Goal: Information Seeking & Learning: Learn about a topic

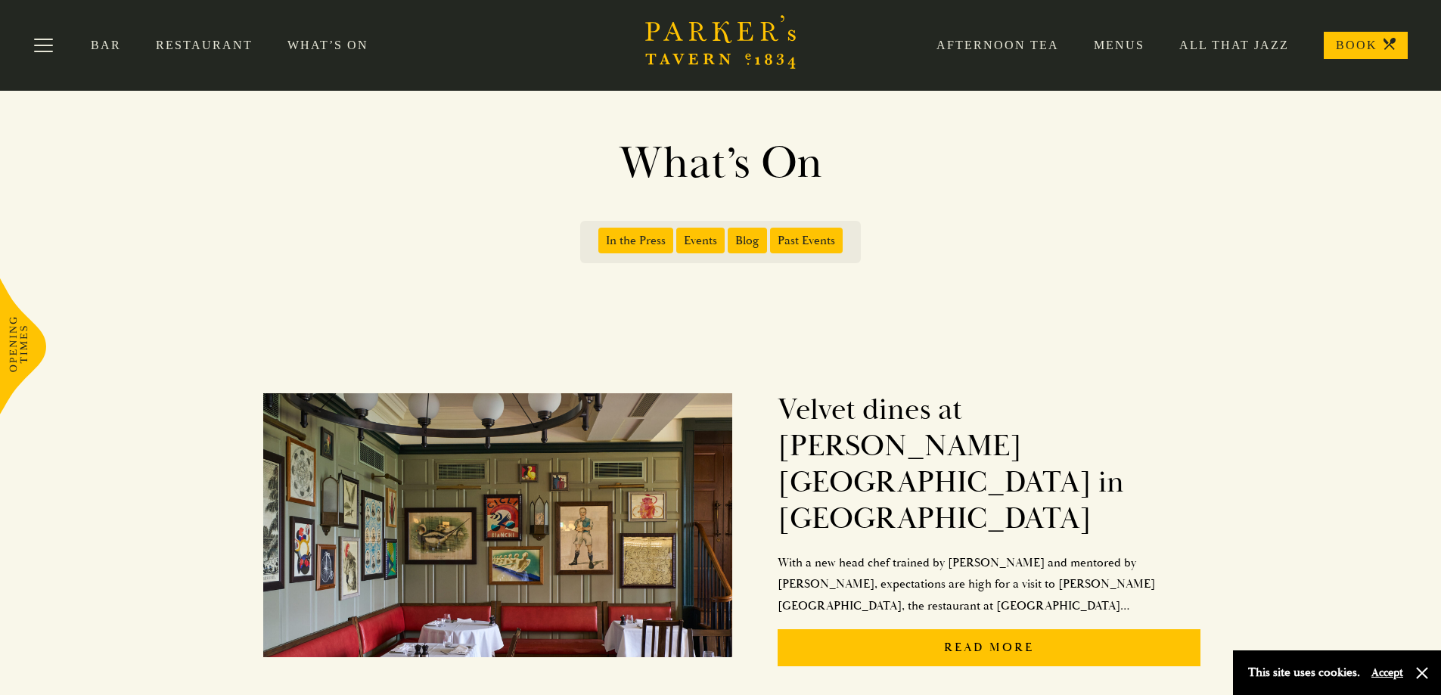
click at [211, 41] on link "Restaurant" at bounding box center [222, 45] width 132 height 15
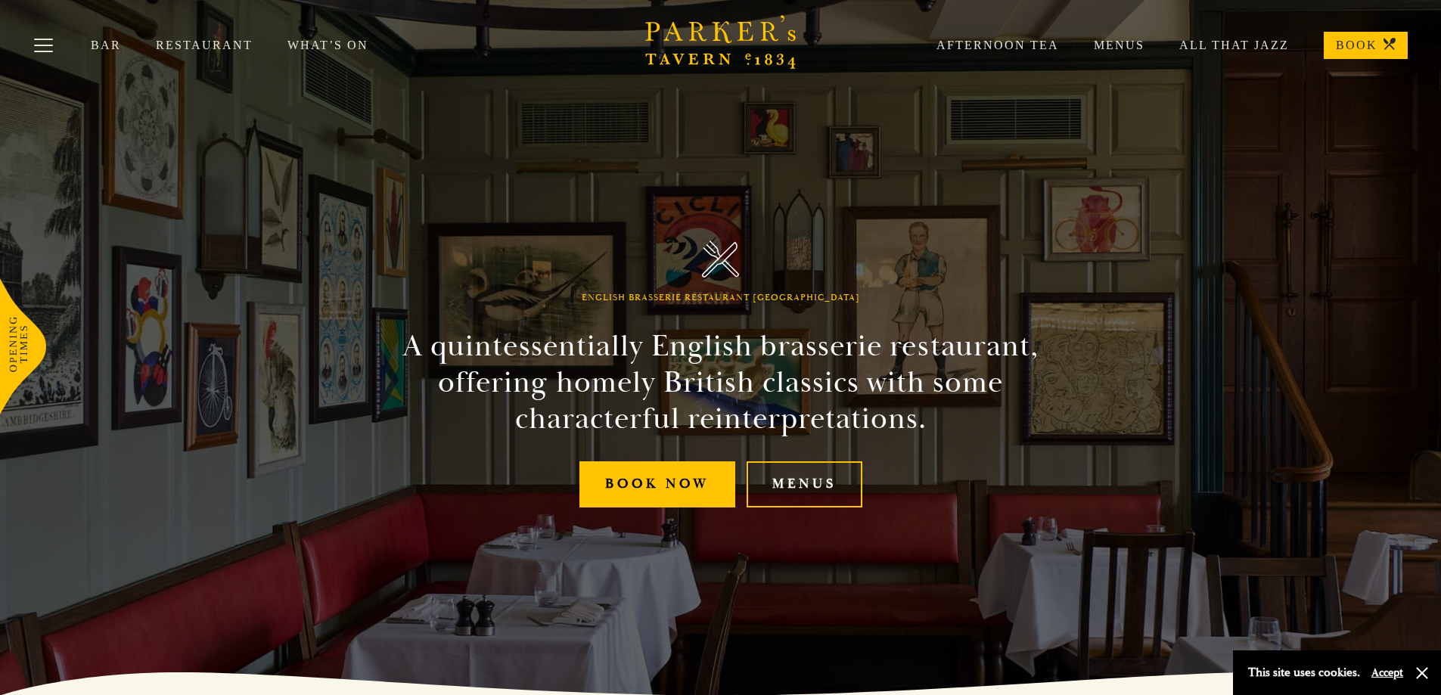
click at [1124, 43] on link "Menus" at bounding box center [1101, 45] width 85 height 15
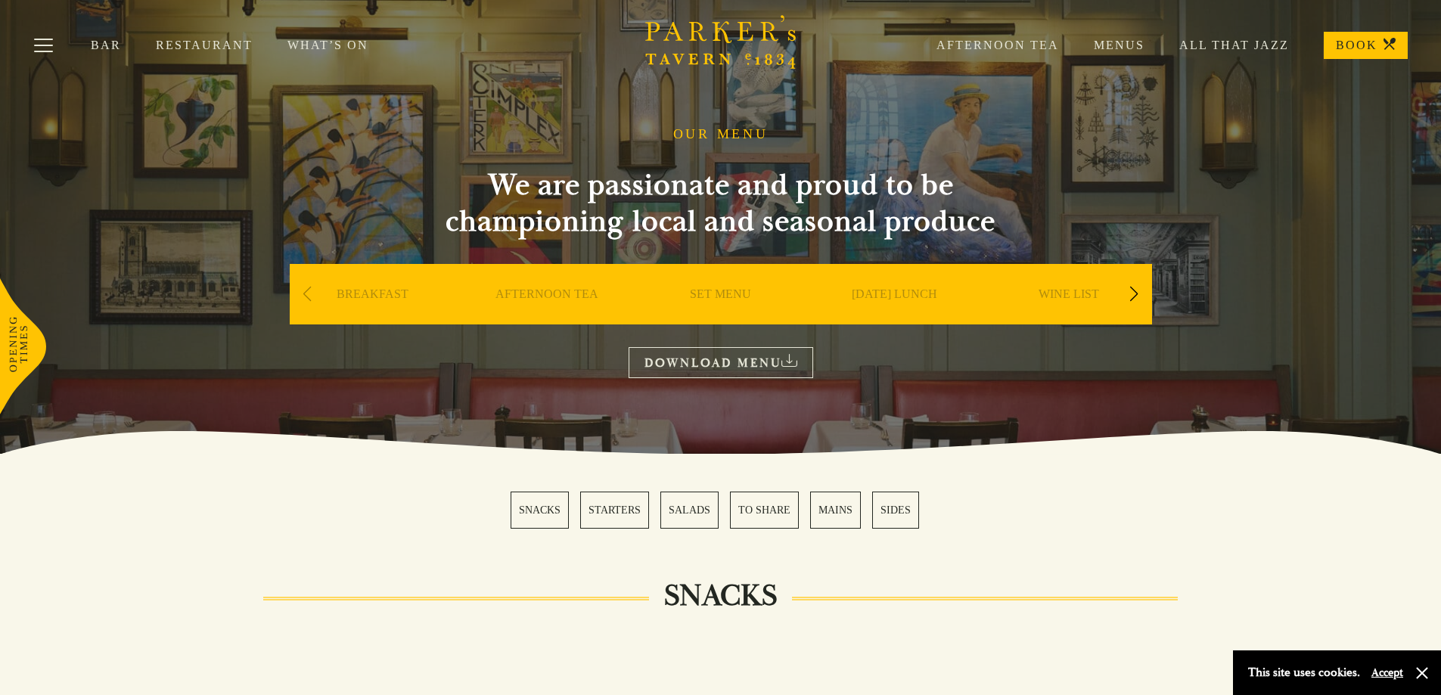
click at [783, 512] on link "TO SHARE" at bounding box center [764, 510] width 69 height 37
click at [1129, 293] on div "Next slide" at bounding box center [1134, 294] width 20 height 33
click at [1135, 290] on div "Next slide" at bounding box center [1134, 294] width 20 height 33
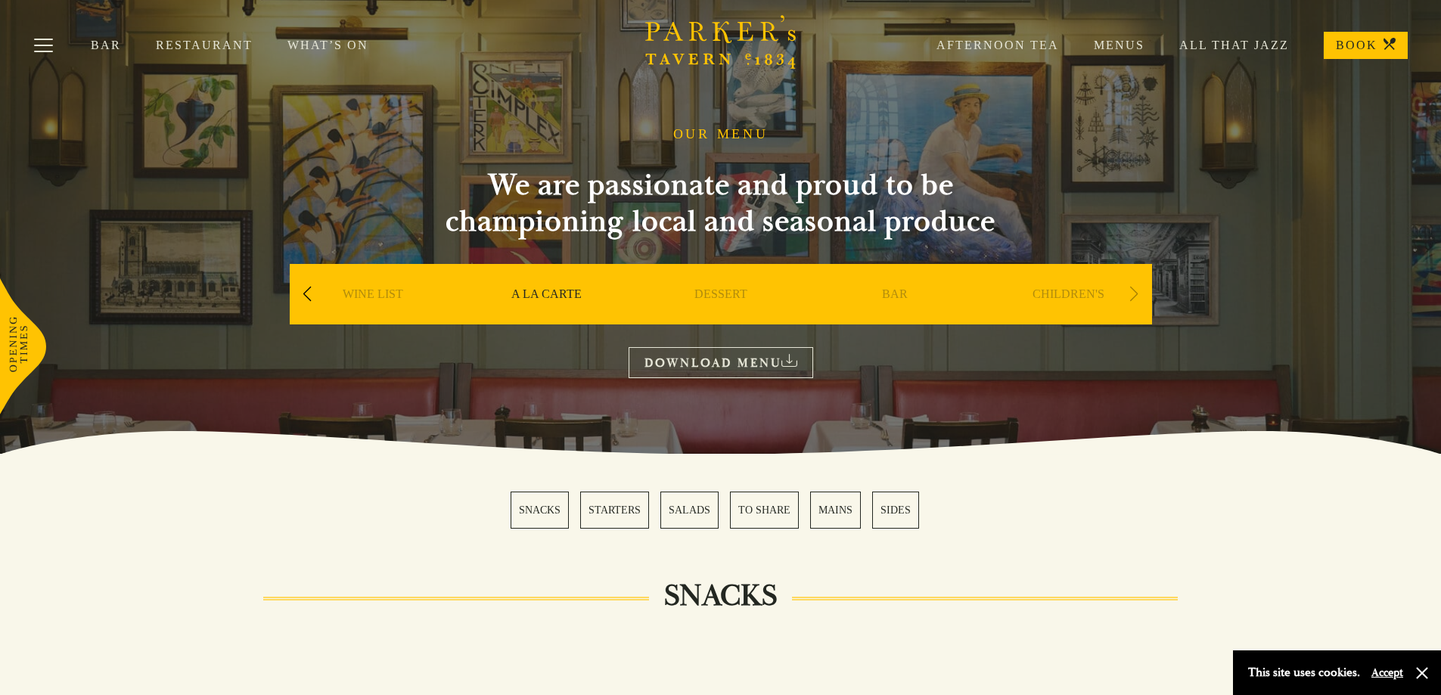
click at [904, 290] on link "BAR" at bounding box center [895, 317] width 26 height 60
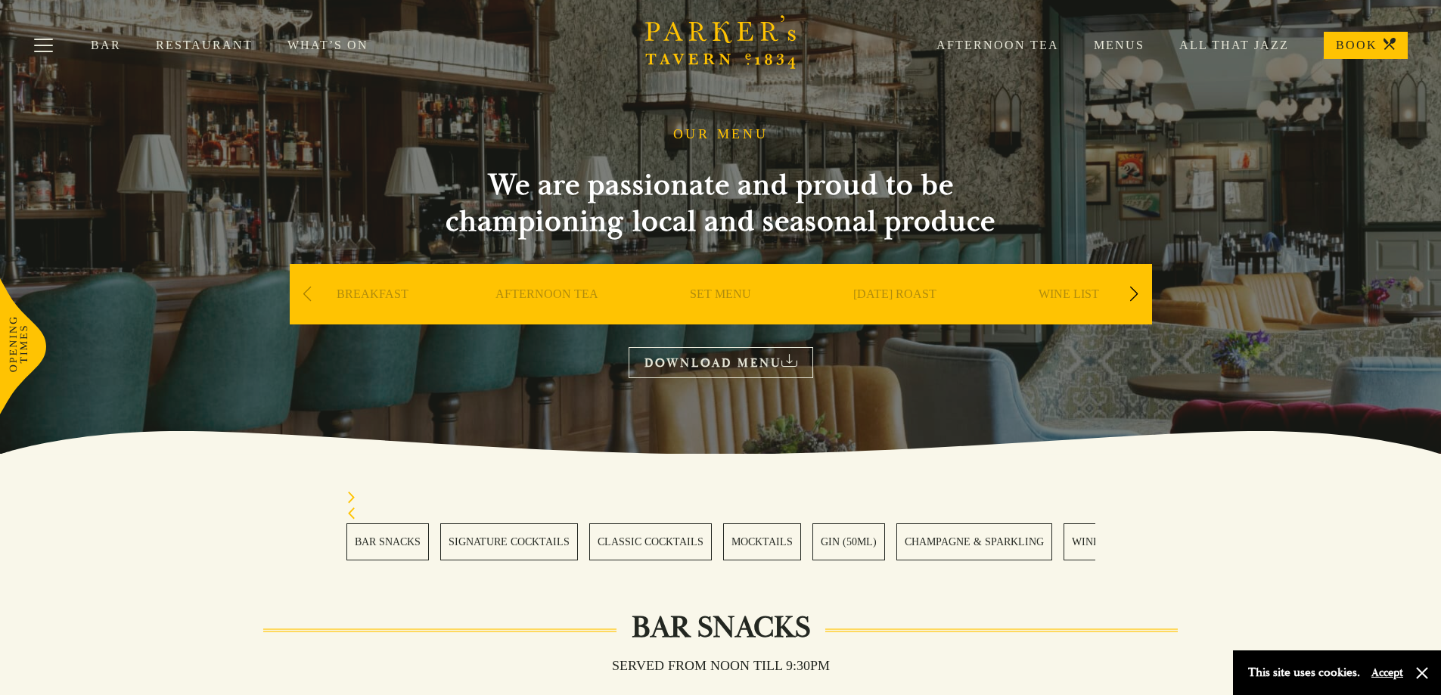
click at [1119, 39] on link "Menus" at bounding box center [1101, 45] width 85 height 15
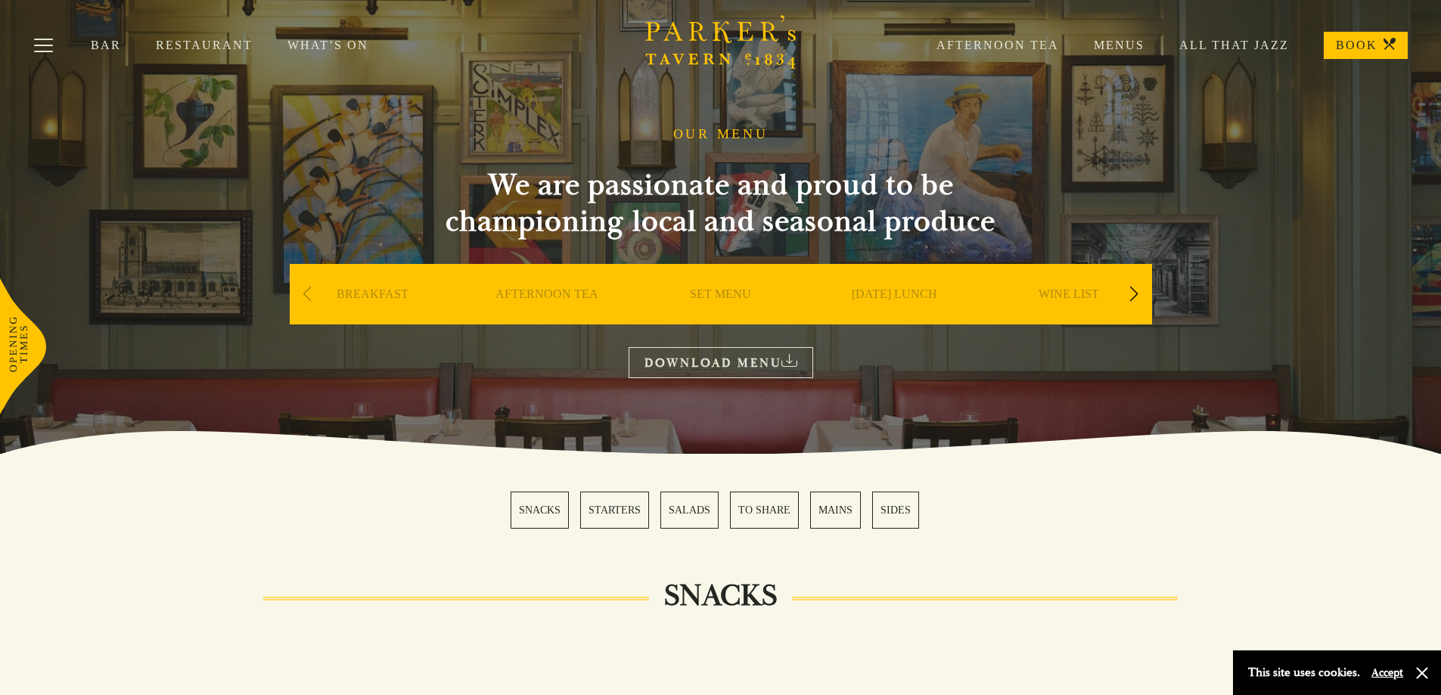
click at [720, 295] on link "SET MENU" at bounding box center [720, 317] width 61 height 60
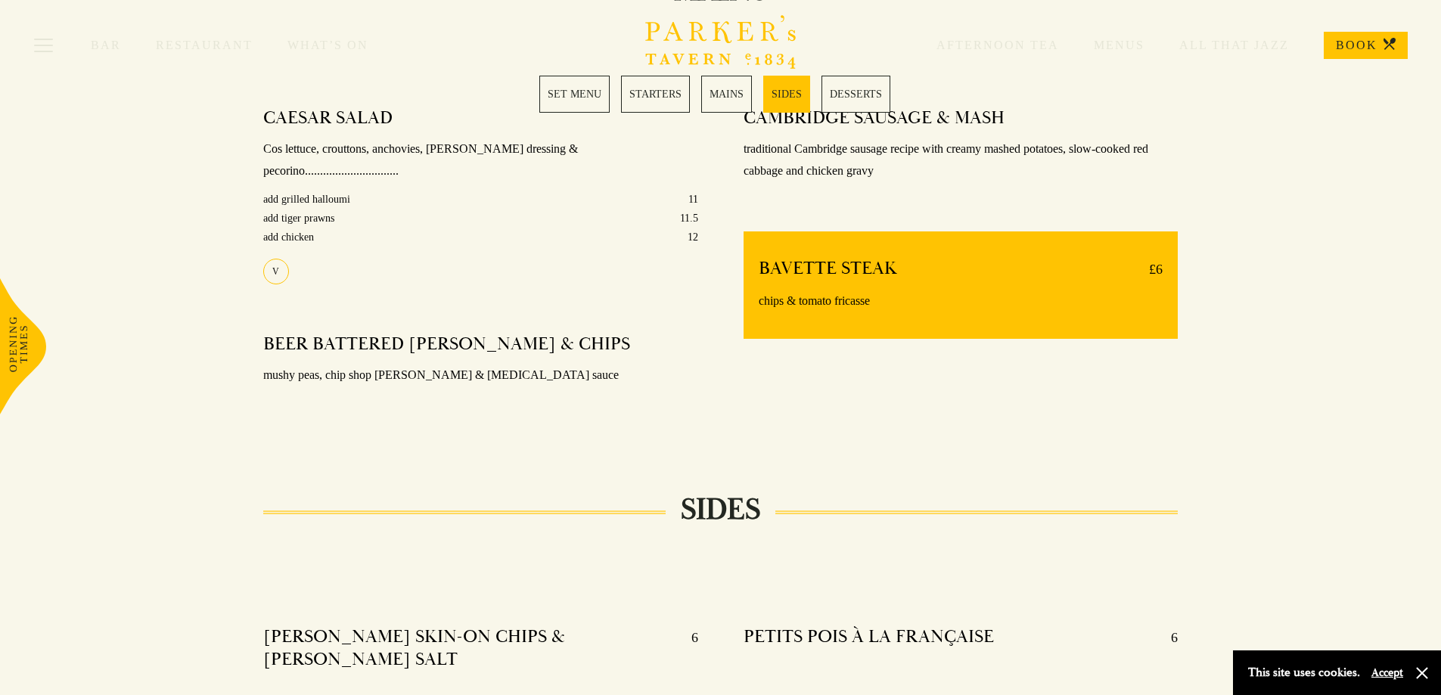
scroll to position [1286, 0]
